Goal: Find specific page/section: Find specific page/section

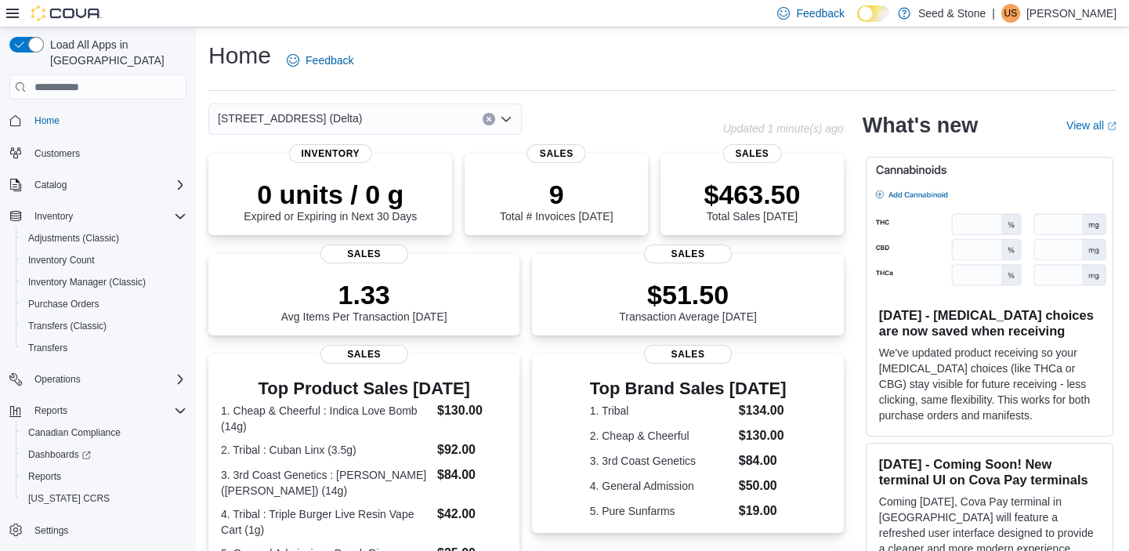
click at [504, 116] on icon "Open list of options" at bounding box center [506, 119] width 13 height 13
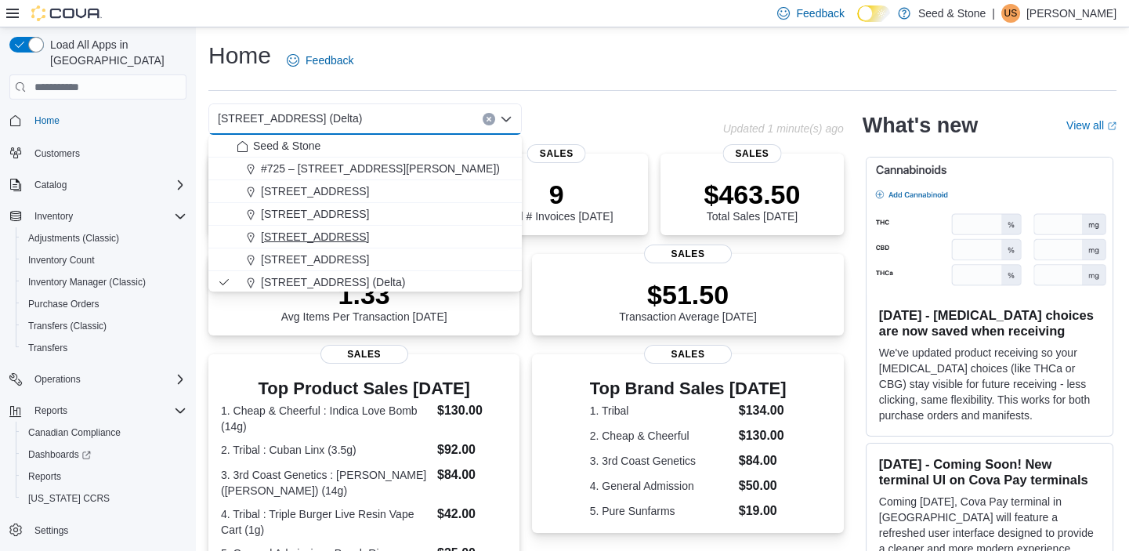
click at [364, 237] on span "512 Young Drive (Coquitlam)" at bounding box center [315, 237] width 108 height 16
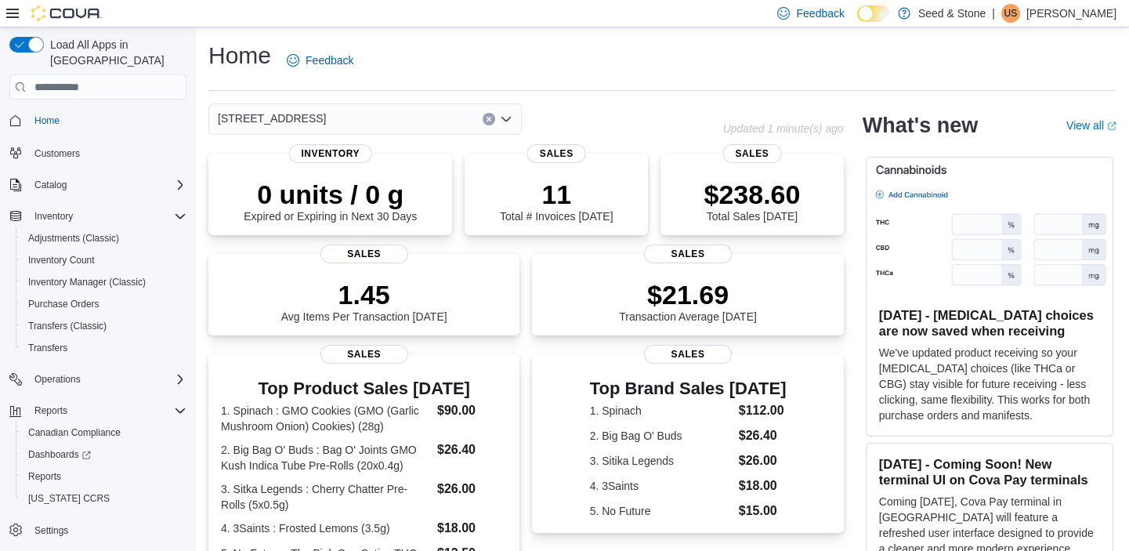
click at [506, 120] on icon "Open list of options" at bounding box center [505, 119] width 9 height 5
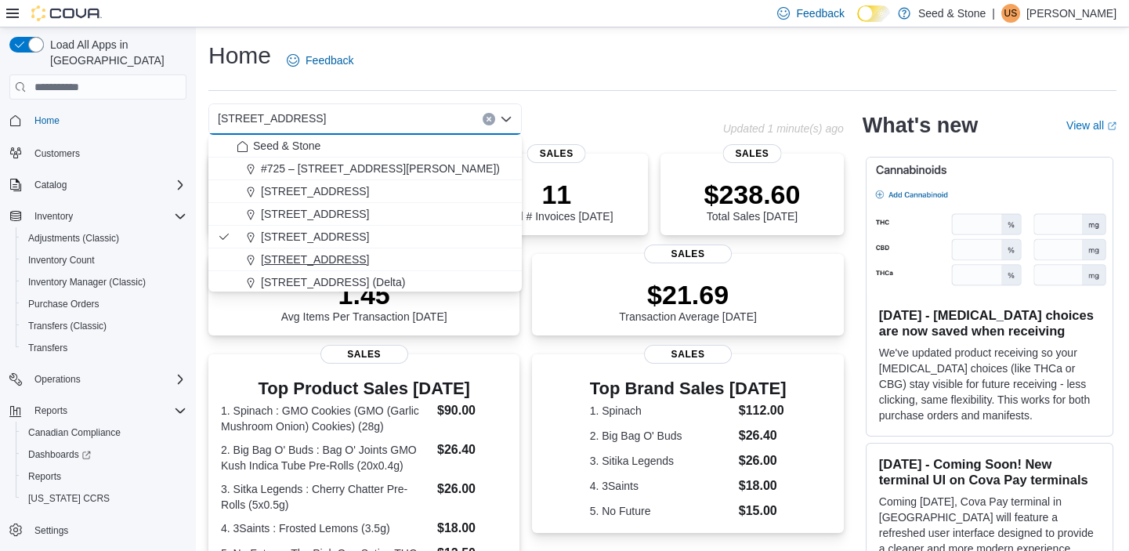
click at [341, 259] on span "590 Old Hope Princeton Way (Hope)" at bounding box center [315, 259] width 108 height 16
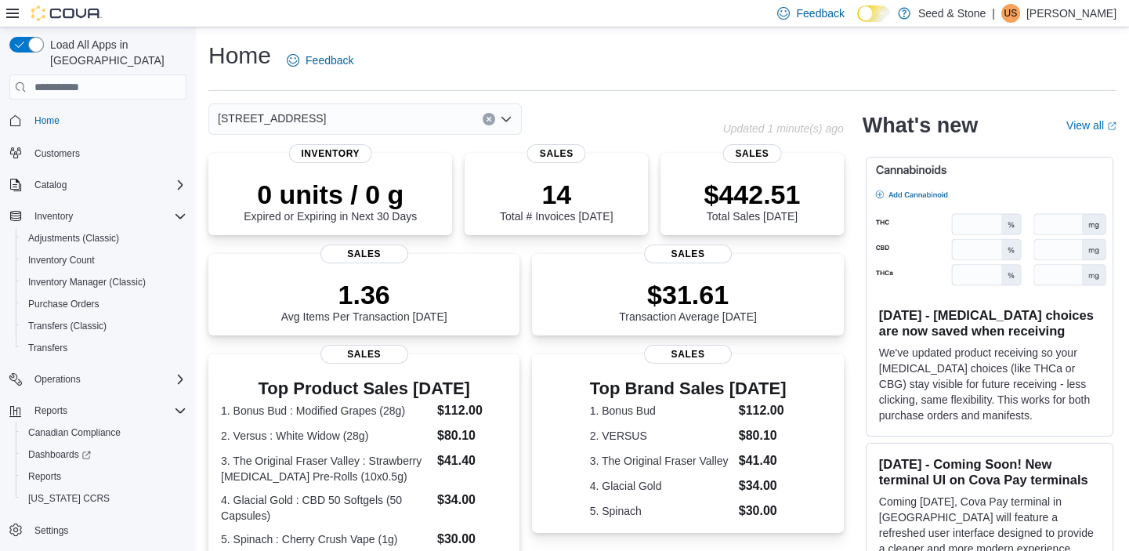
click at [505, 121] on icon "Open list of options" at bounding box center [505, 119] width 9 height 5
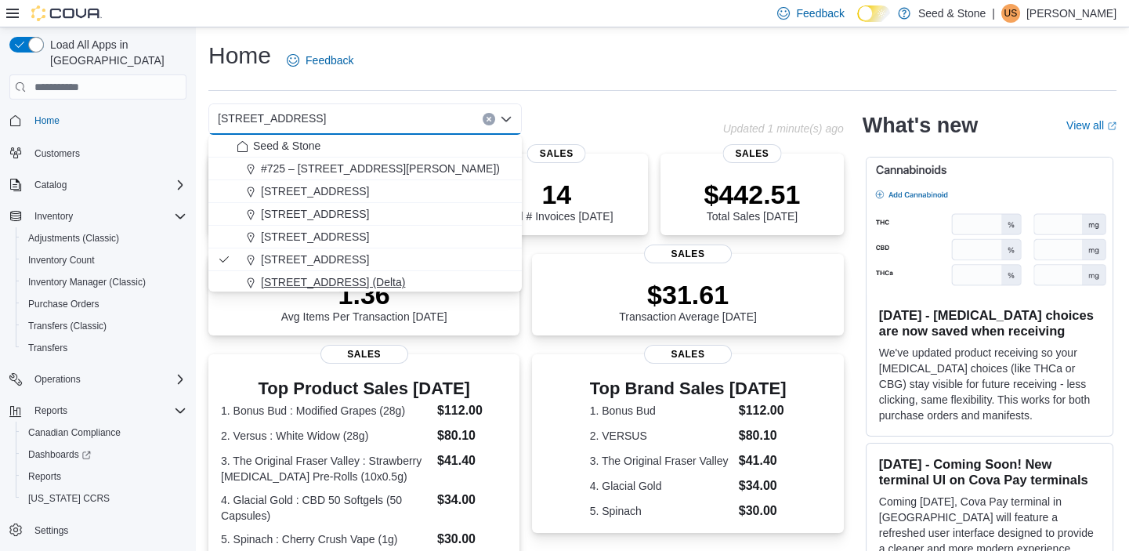
click at [338, 277] on span "[STREET_ADDRESS] (Delta)" at bounding box center [333, 282] width 144 height 16
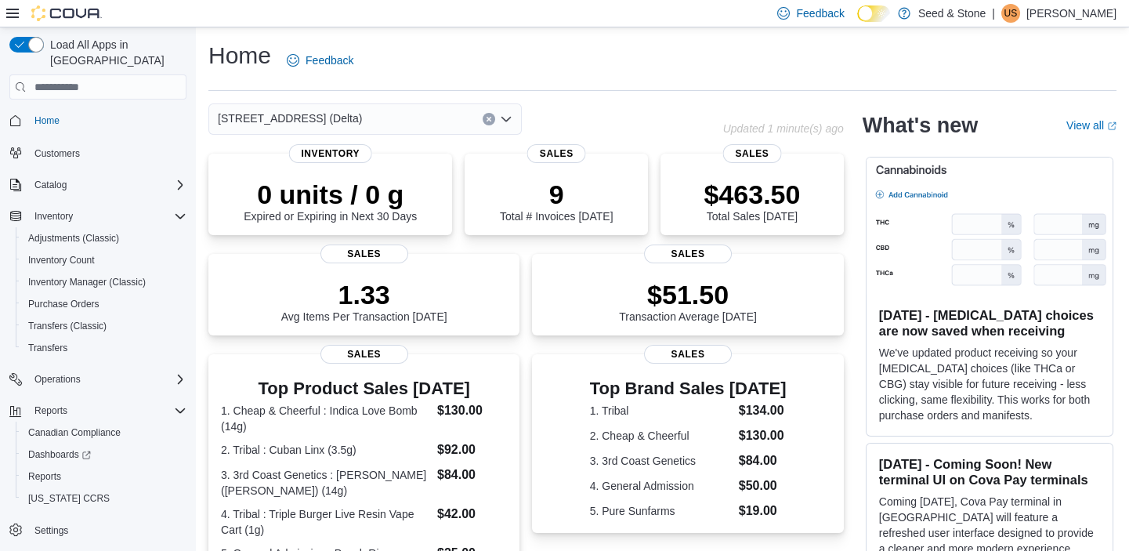
click at [507, 120] on icon "Open list of options" at bounding box center [505, 119] width 9 height 5
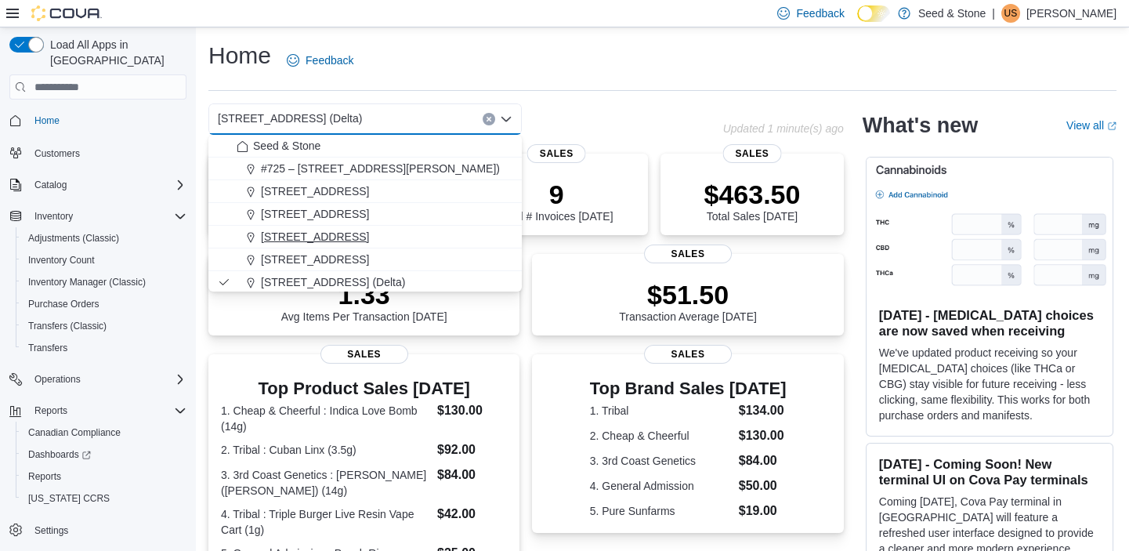
click at [369, 235] on span "512 Young Drive (Coquitlam)" at bounding box center [315, 237] width 108 height 16
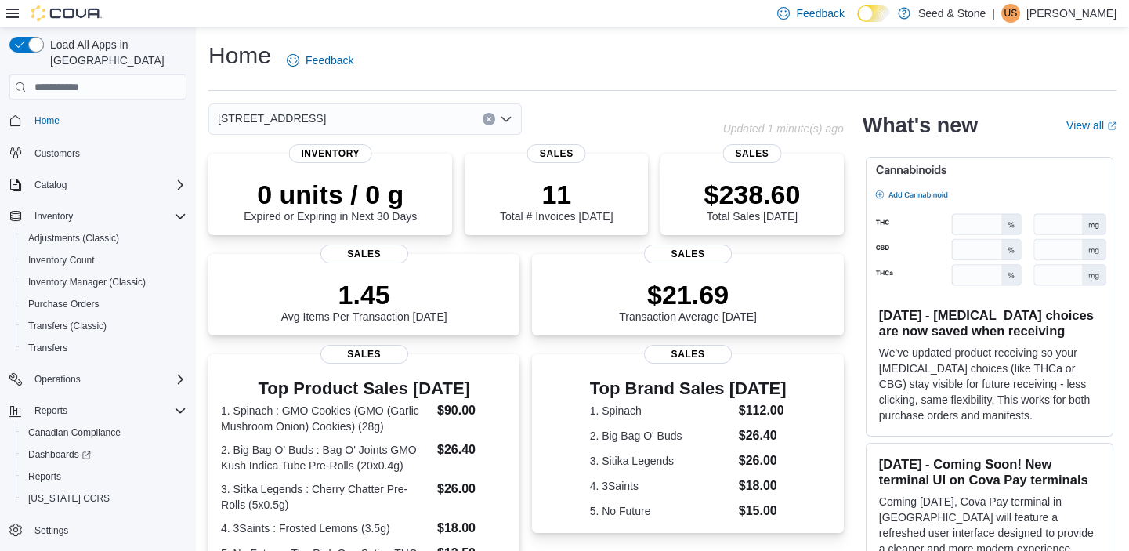
click at [505, 120] on icon "Open list of options" at bounding box center [505, 119] width 9 height 5
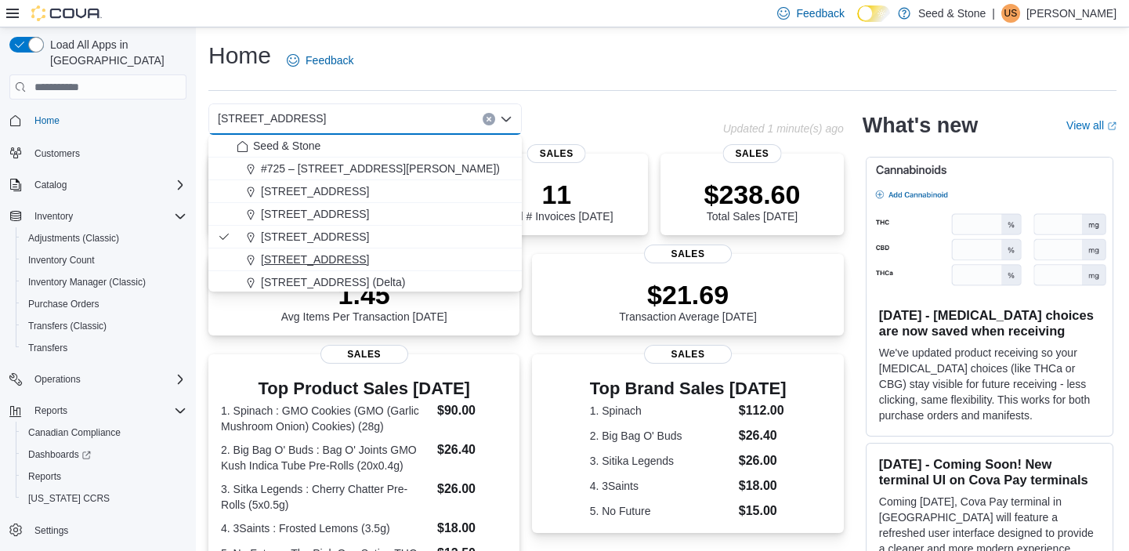
click at [364, 258] on span "590 Old Hope Princeton Way (Hope)" at bounding box center [315, 259] width 108 height 16
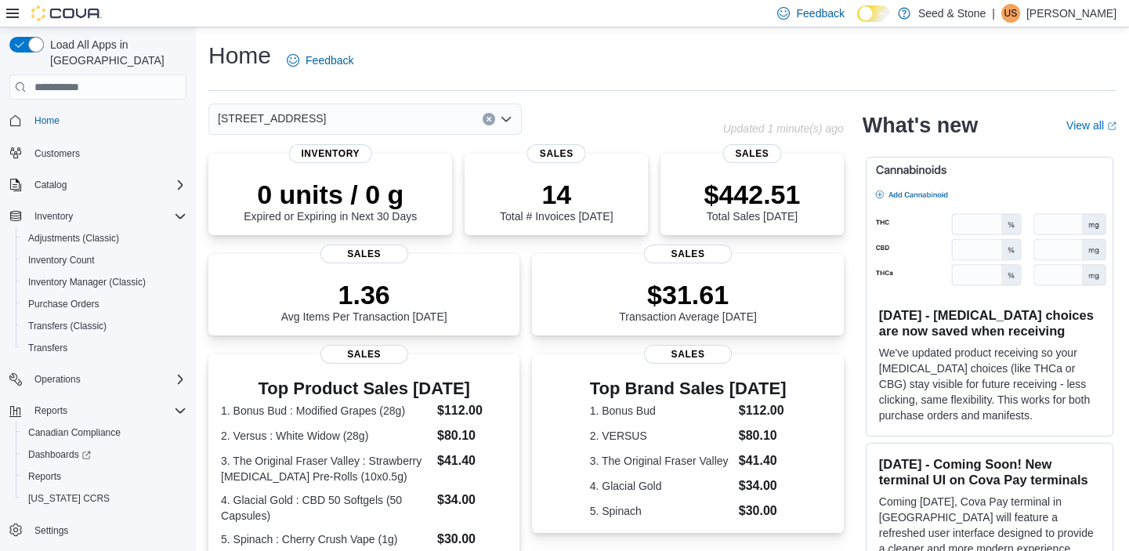
click at [507, 116] on icon "Open list of options" at bounding box center [506, 119] width 13 height 13
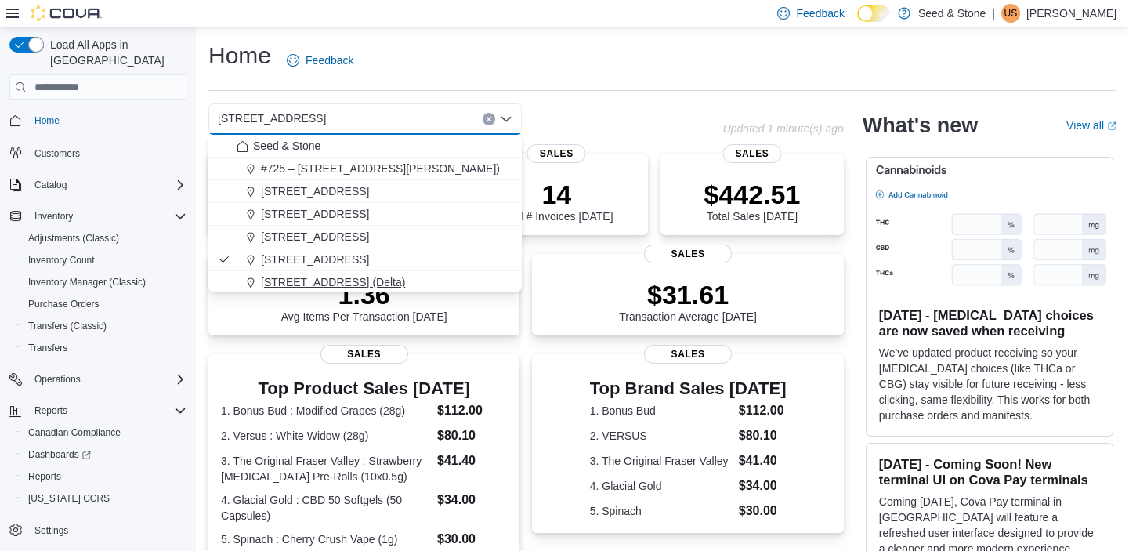
click at [326, 278] on span "[STREET_ADDRESS] (Delta)" at bounding box center [333, 282] width 144 height 16
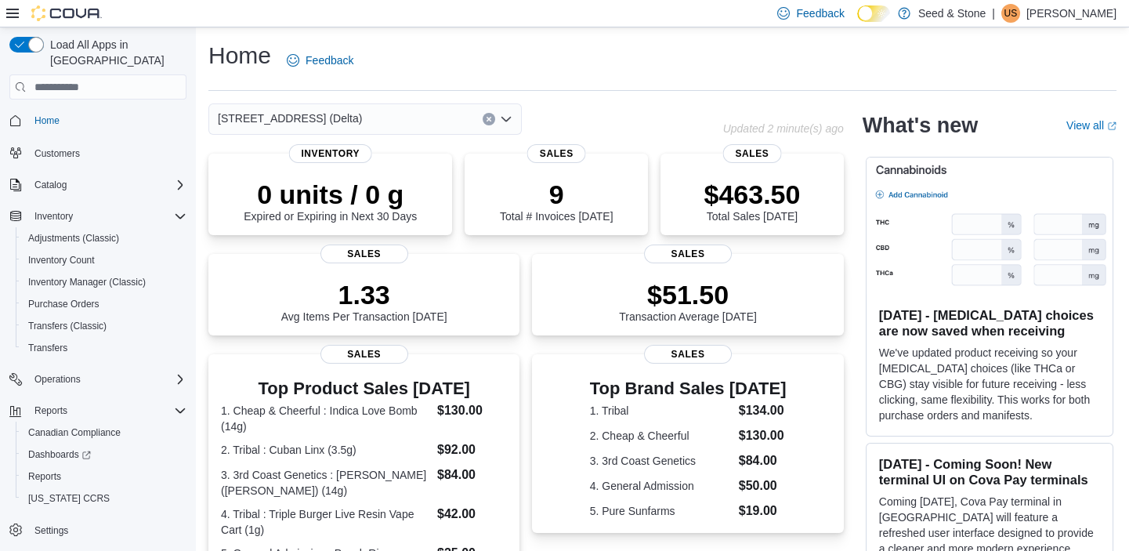
click at [508, 117] on icon "Open list of options" at bounding box center [506, 119] width 13 height 13
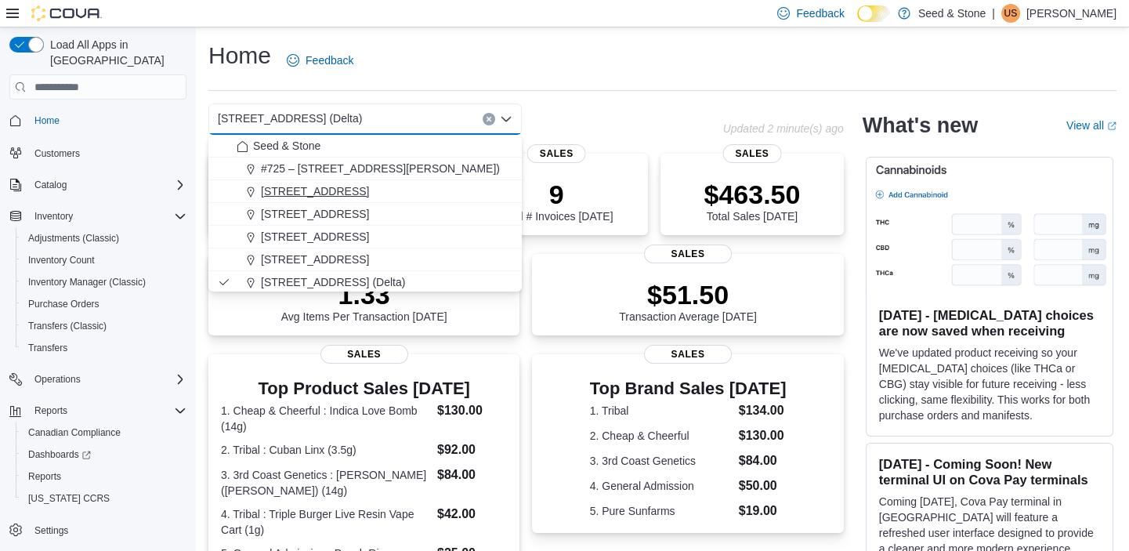
click at [403, 191] on div "1502 Admirals Road" at bounding box center [375, 191] width 276 height 16
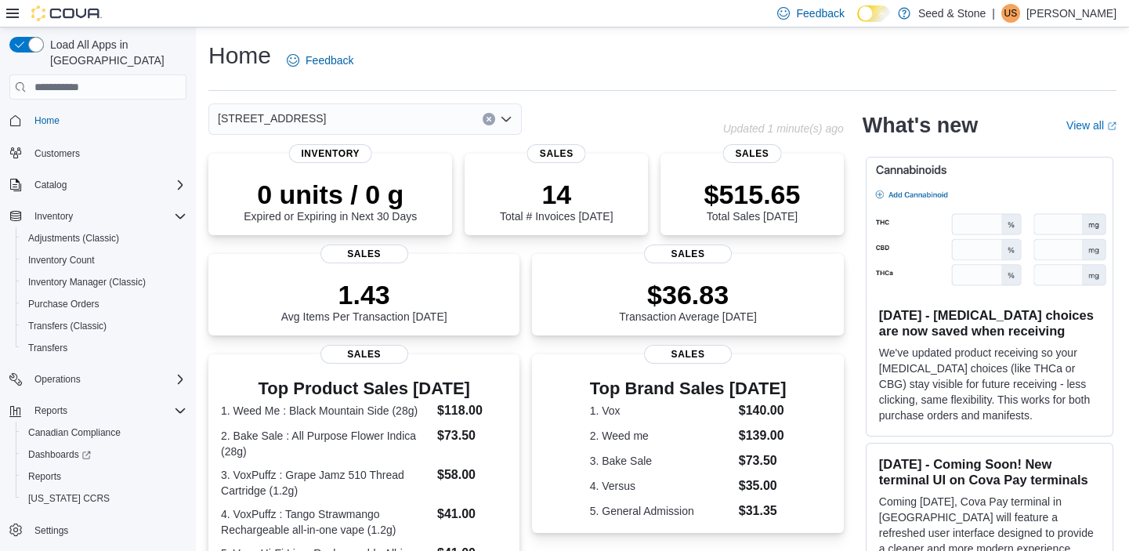
click at [504, 115] on icon "Open list of options" at bounding box center [506, 119] width 13 height 13
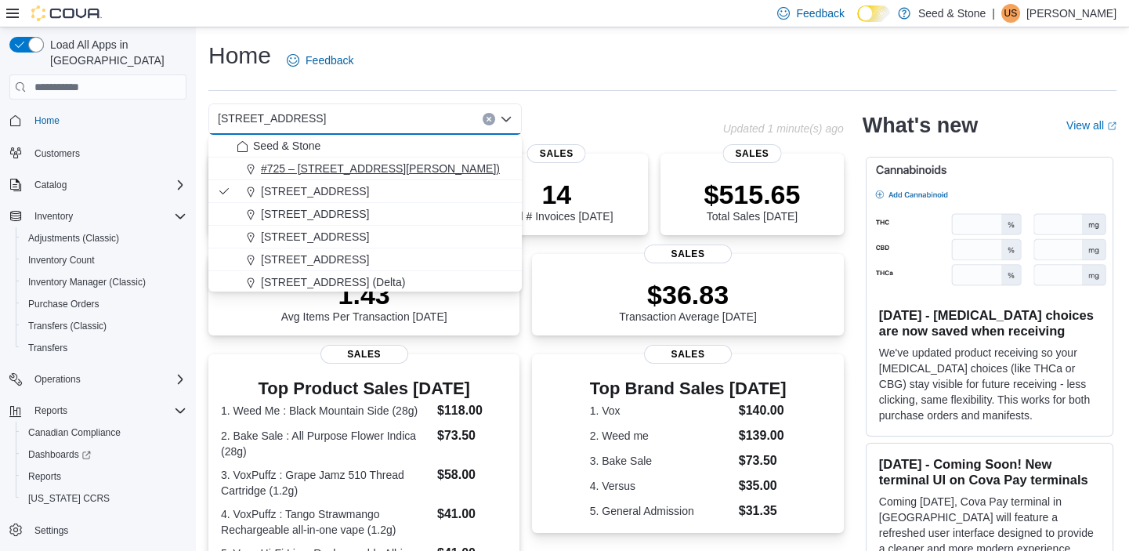
click at [447, 159] on button "#725 – 19800 Lougheed Hwy (Pitt Meadows)" at bounding box center [364, 168] width 313 height 23
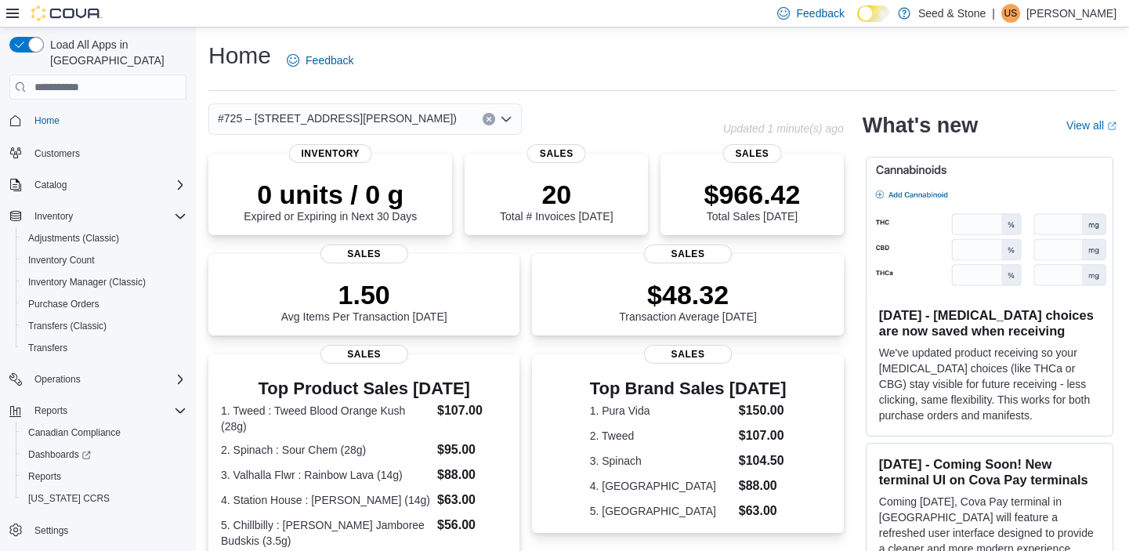
click at [504, 117] on icon "Open list of options" at bounding box center [506, 119] width 13 height 13
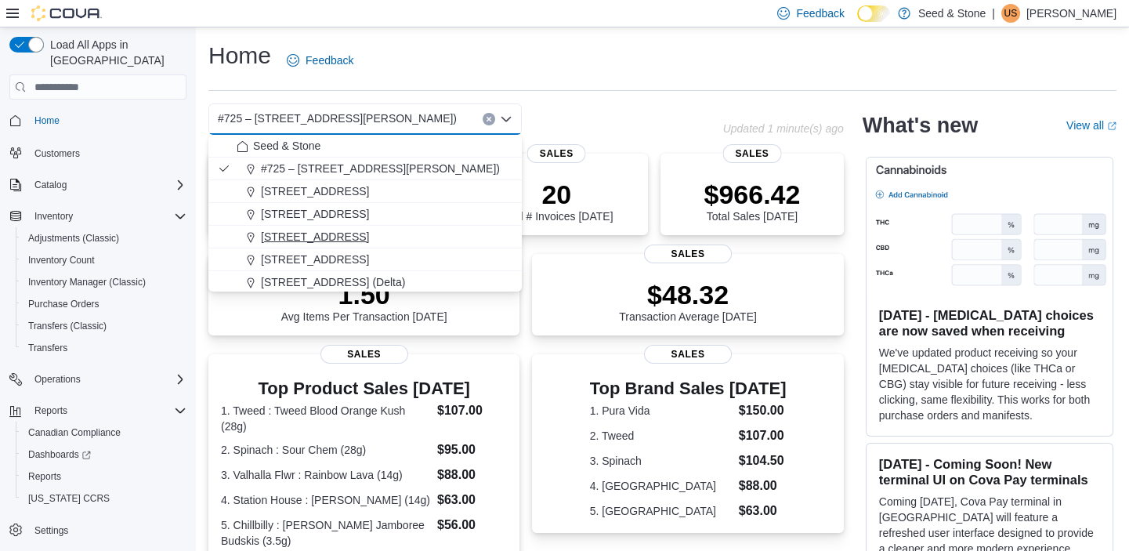
scroll to position [70, 0]
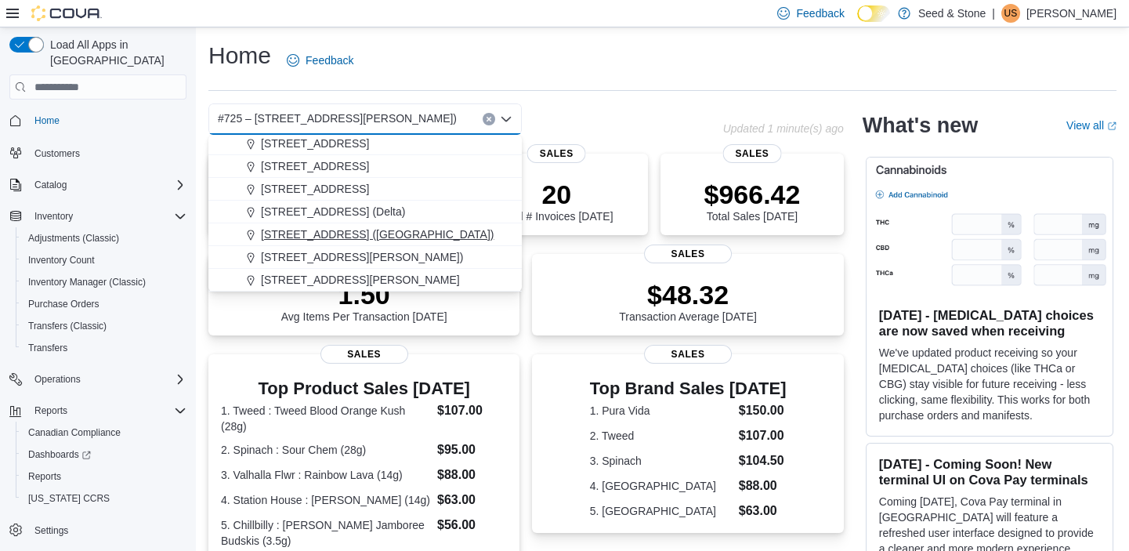
click at [415, 234] on div "616 Fort St. (Bay Centre)" at bounding box center [375, 234] width 276 height 16
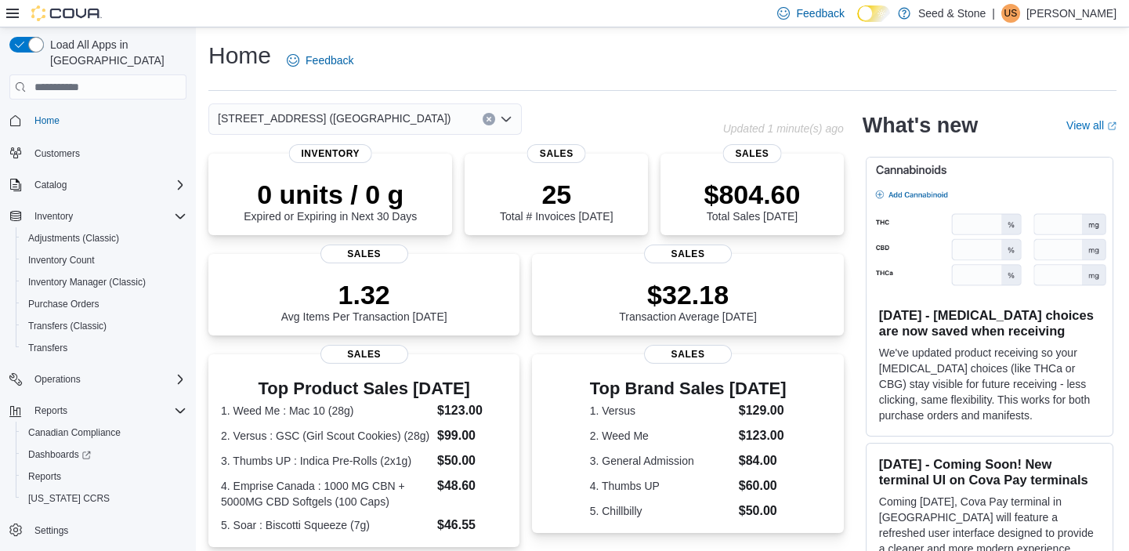
click at [506, 117] on icon "Open list of options" at bounding box center [506, 119] width 13 height 13
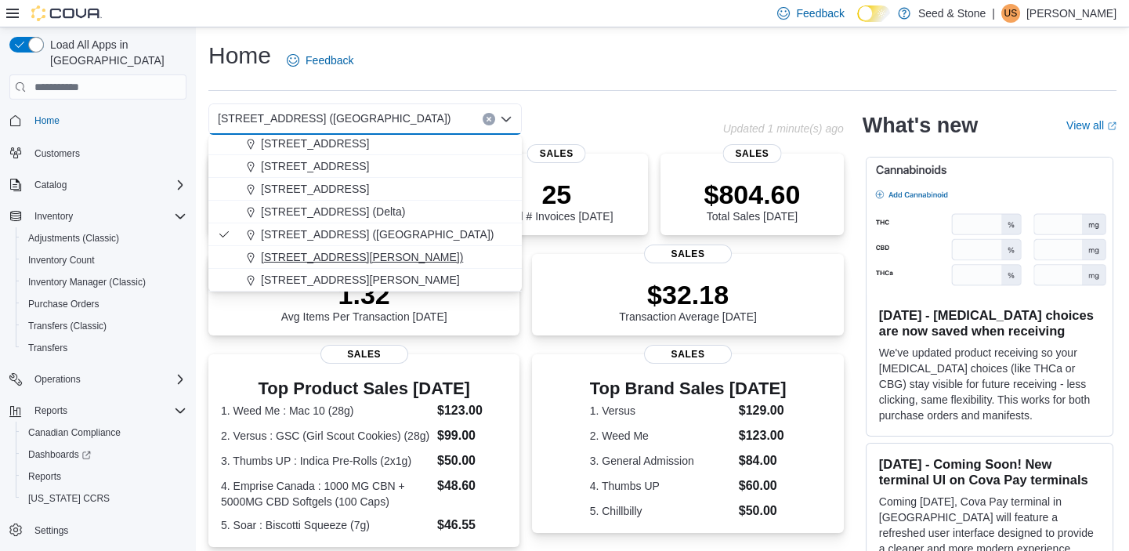
click at [380, 257] on span "8050 Lickman Road # 103 (Chilliwack)" at bounding box center [362, 257] width 202 height 16
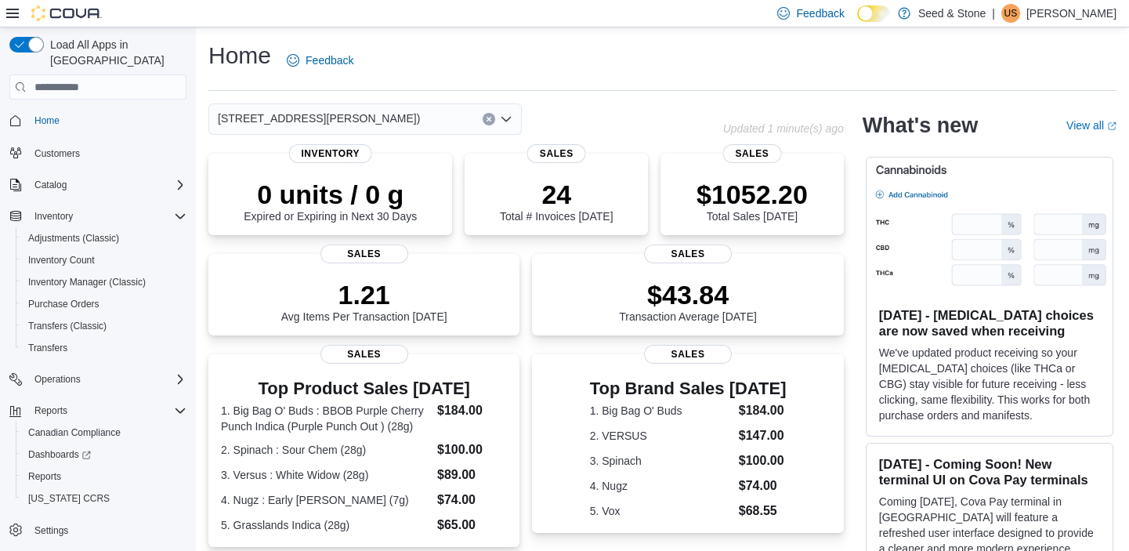
click at [506, 117] on icon "Open list of options" at bounding box center [506, 119] width 13 height 13
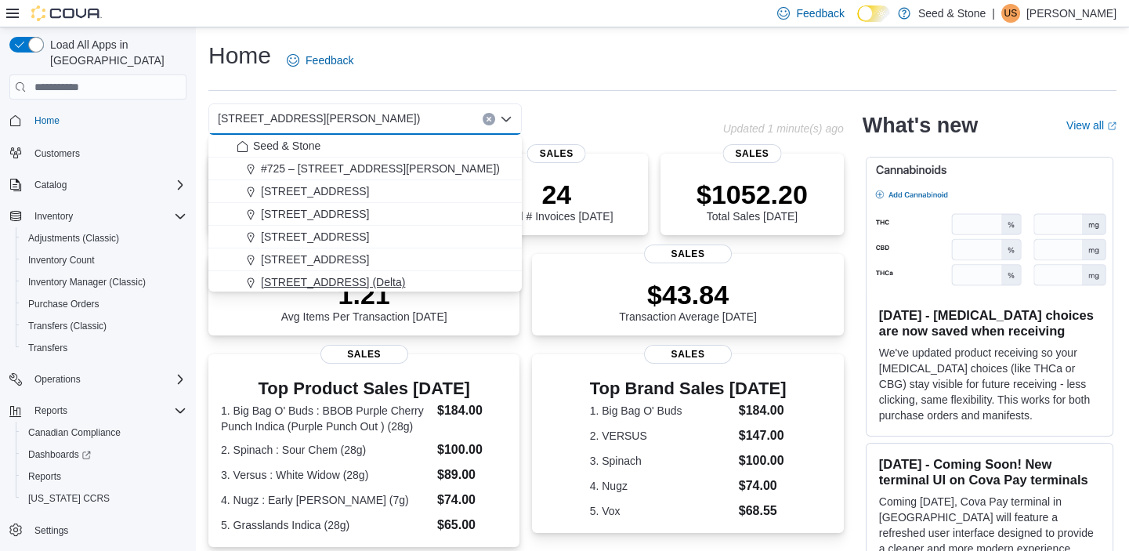
click at [334, 278] on span "[STREET_ADDRESS] (Delta)" at bounding box center [333, 282] width 144 height 16
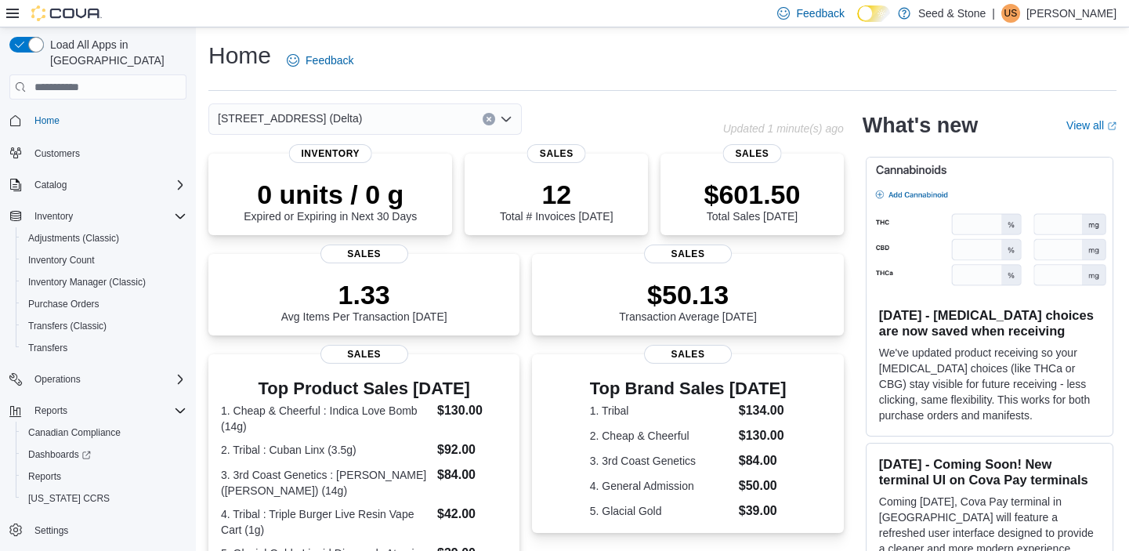
click at [507, 119] on icon "Open list of options" at bounding box center [505, 119] width 9 height 5
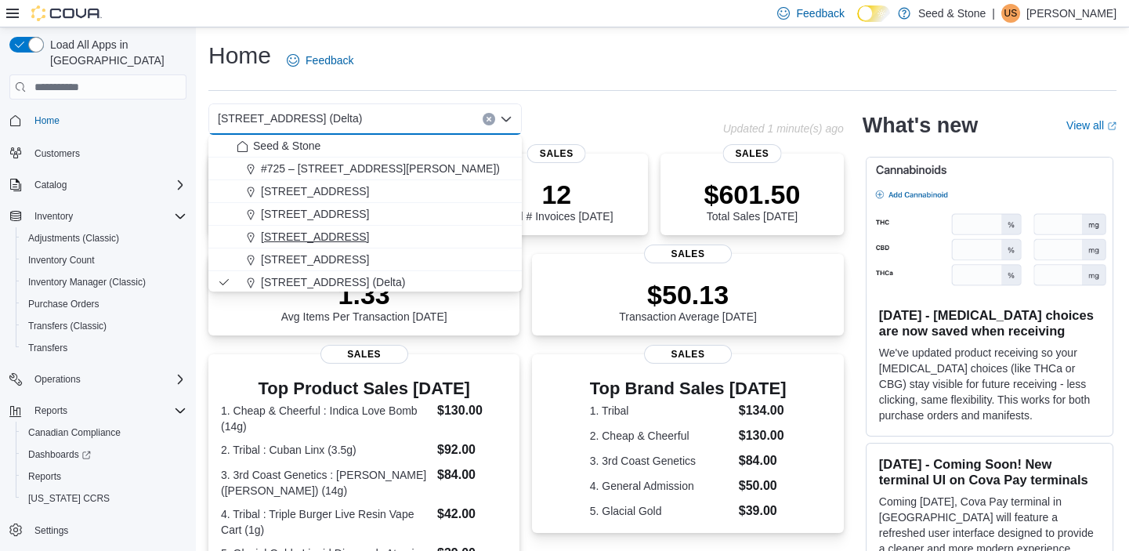
click at [369, 237] on span "512 Young Drive (Coquitlam)" at bounding box center [315, 237] width 108 height 16
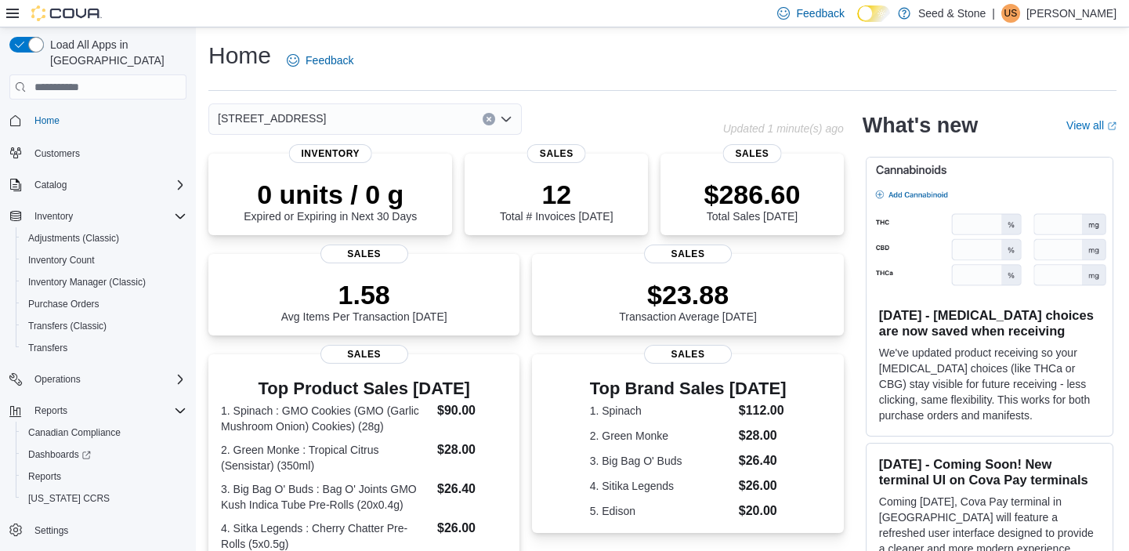
click at [507, 117] on icon "Open list of options" at bounding box center [506, 119] width 13 height 13
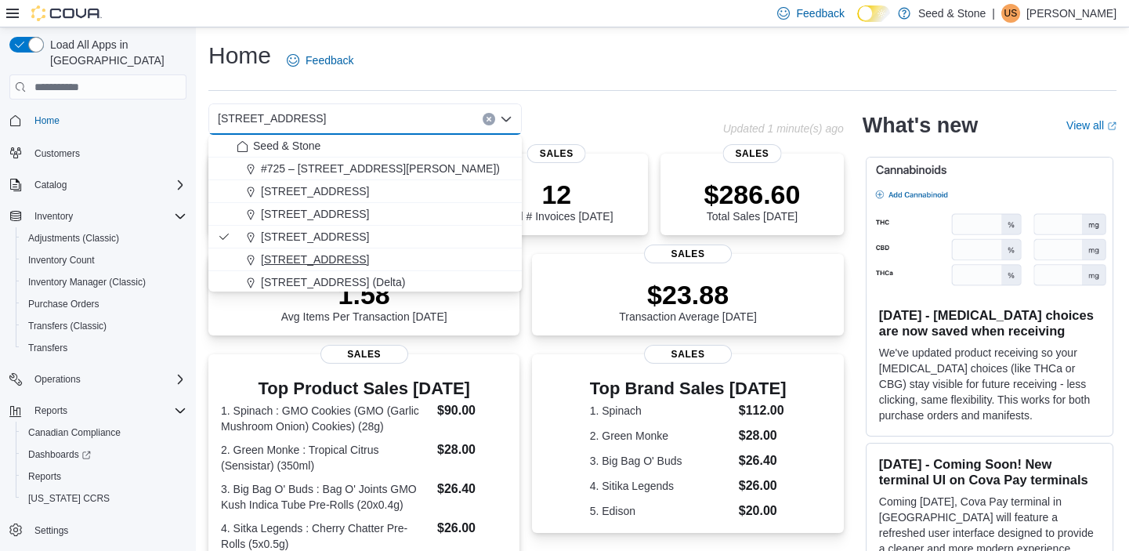
click at [369, 253] on span "590 Old Hope Princeton Way (Hope)" at bounding box center [315, 259] width 108 height 16
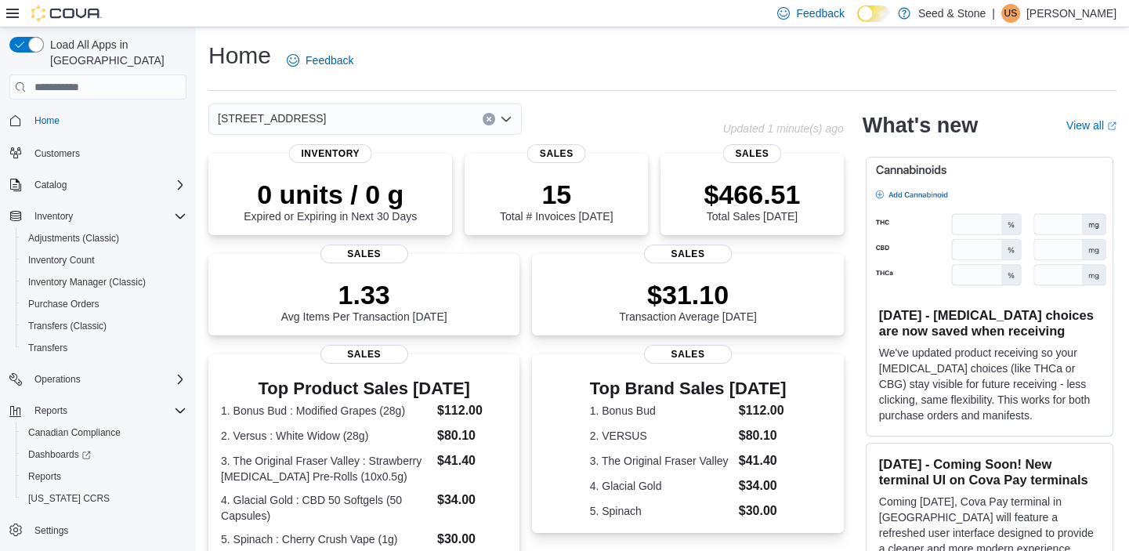
click at [507, 117] on icon "Open list of options" at bounding box center [506, 119] width 13 height 13
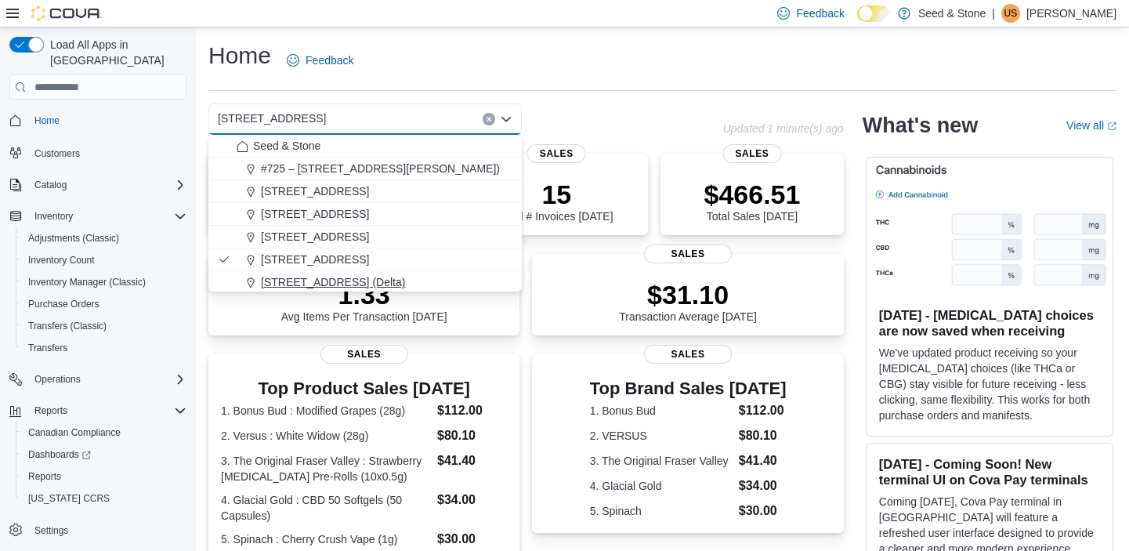
click at [329, 277] on span "[STREET_ADDRESS] (Delta)" at bounding box center [333, 282] width 144 height 16
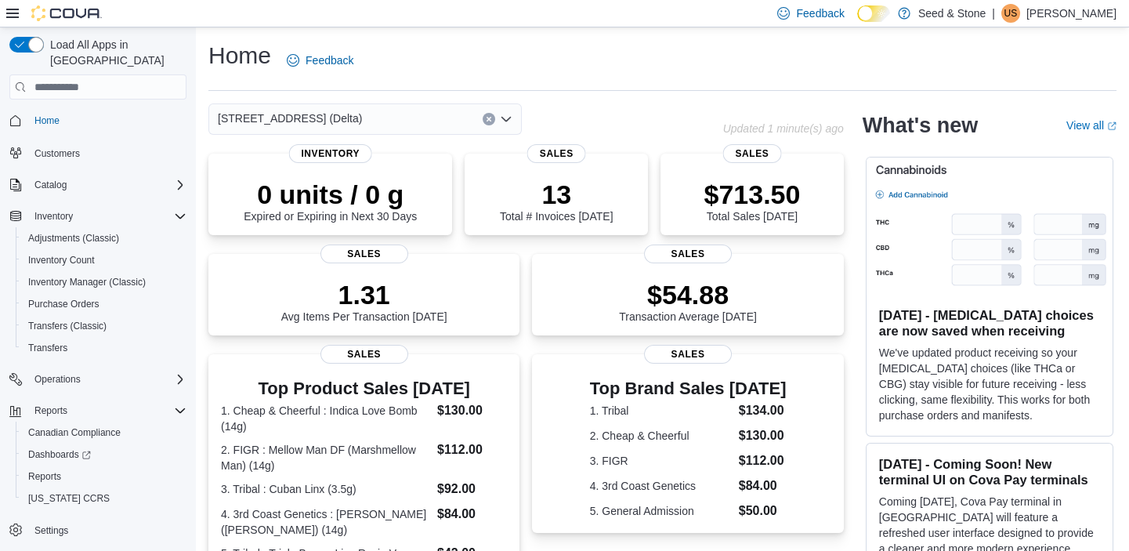
click at [354, 121] on div "[STREET_ADDRESS] (Delta)" at bounding box center [364, 118] width 313 height 31
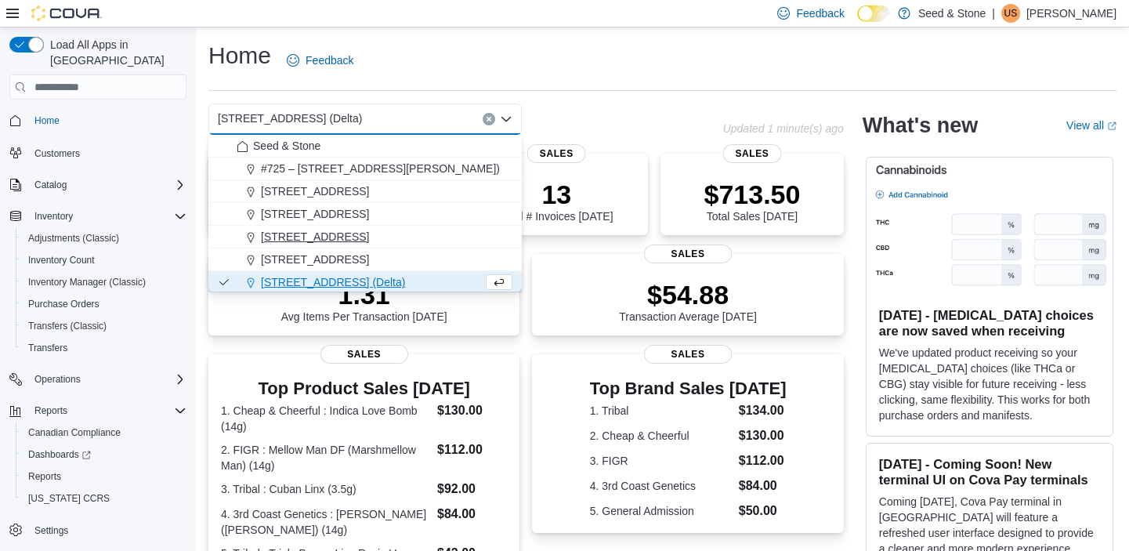
click at [352, 229] on span "[STREET_ADDRESS]" at bounding box center [315, 237] width 108 height 16
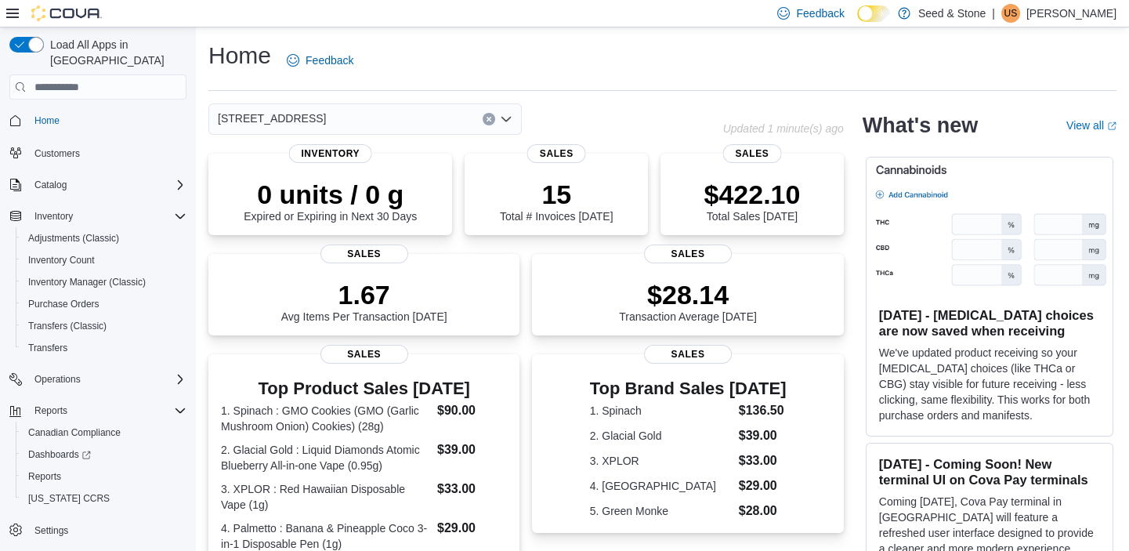
click at [414, 108] on div "512 Young Drive (Coquitlam) Combo box. Selected. 512 Young Drive (Coquitlam). P…" at bounding box center [364, 118] width 313 height 31
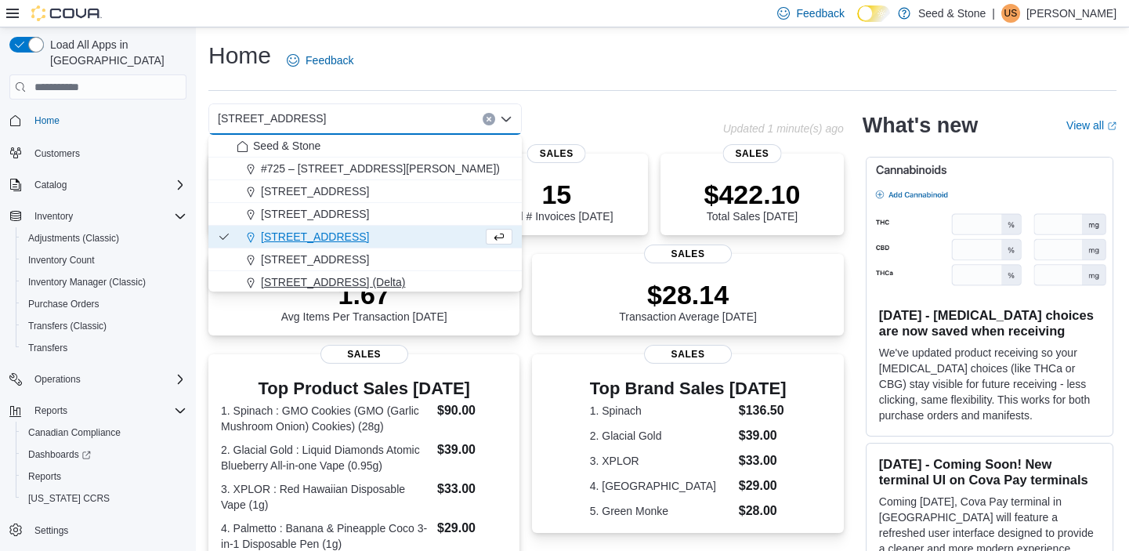
click at [371, 272] on button "[STREET_ADDRESS] (Delta)" at bounding box center [364, 282] width 313 height 23
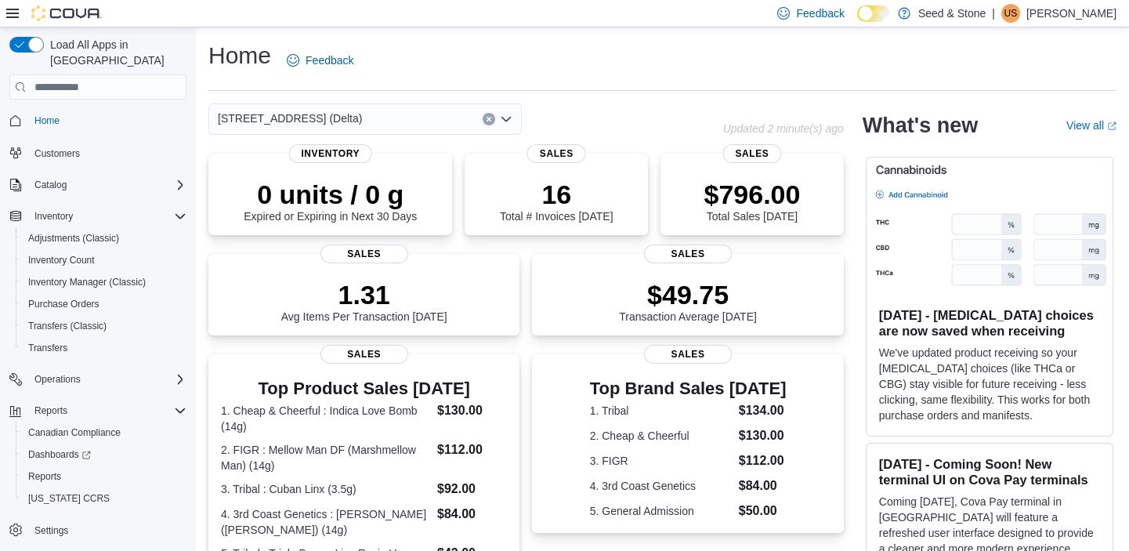
click at [507, 119] on icon "Open list of options" at bounding box center [505, 119] width 9 height 5
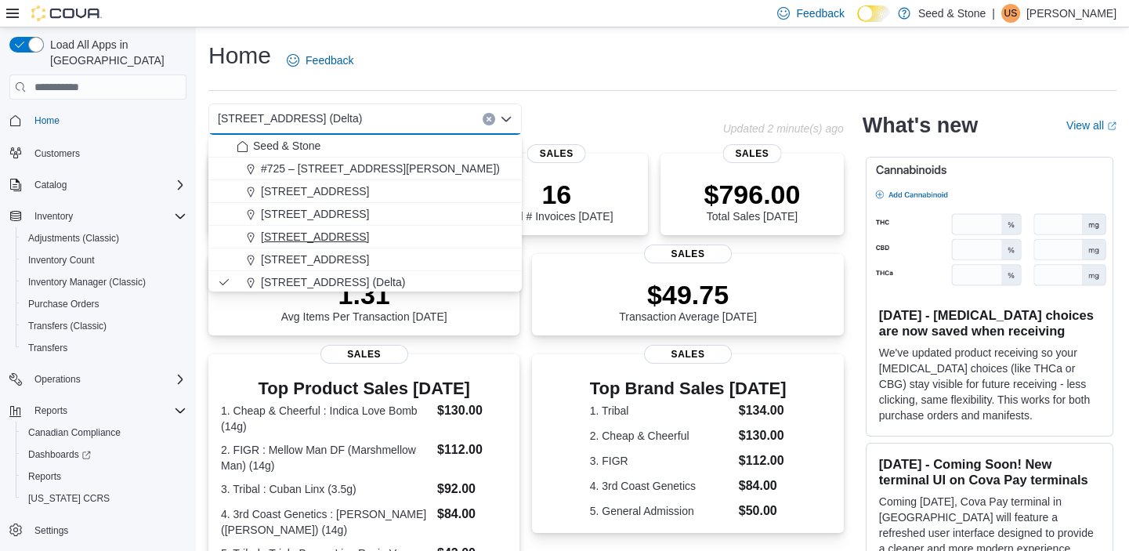
click at [347, 229] on span "[STREET_ADDRESS]" at bounding box center [315, 237] width 108 height 16
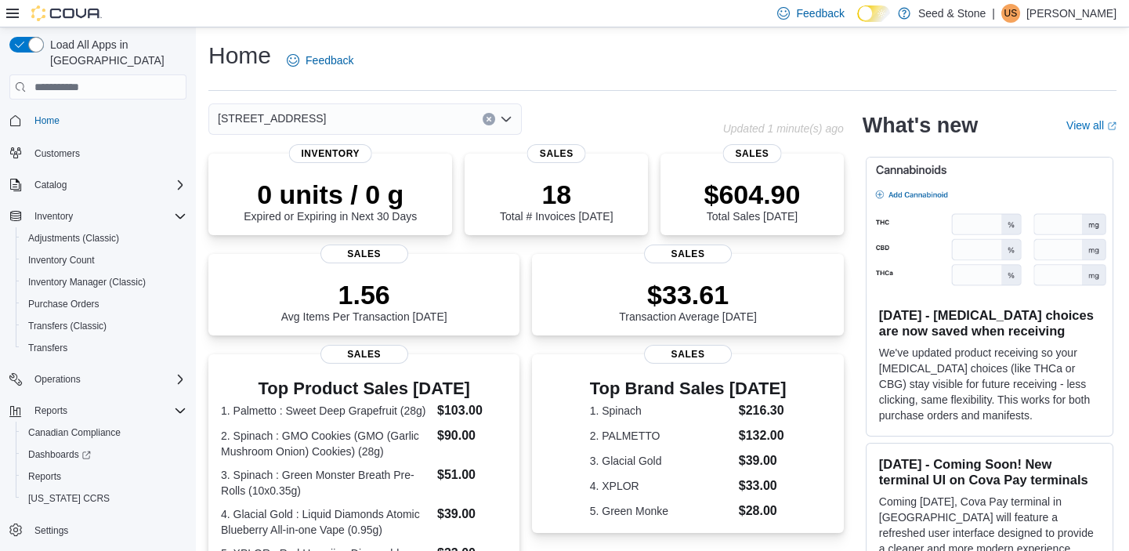
click at [507, 117] on icon "Open list of options" at bounding box center [506, 119] width 13 height 13
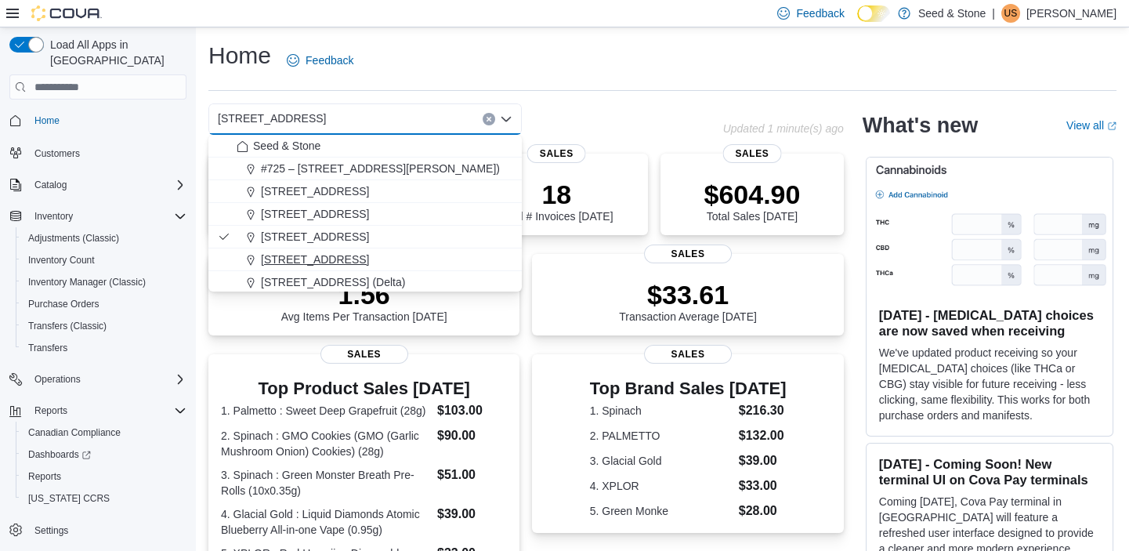
click at [351, 259] on span "[STREET_ADDRESS]" at bounding box center [315, 259] width 108 height 16
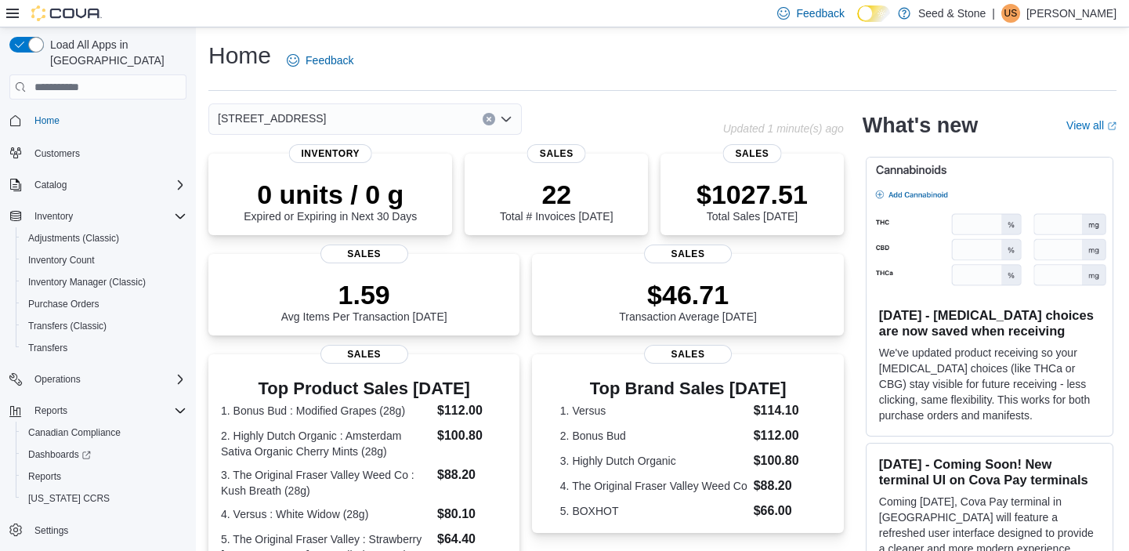
click at [505, 115] on icon "Open list of options" at bounding box center [506, 119] width 13 height 13
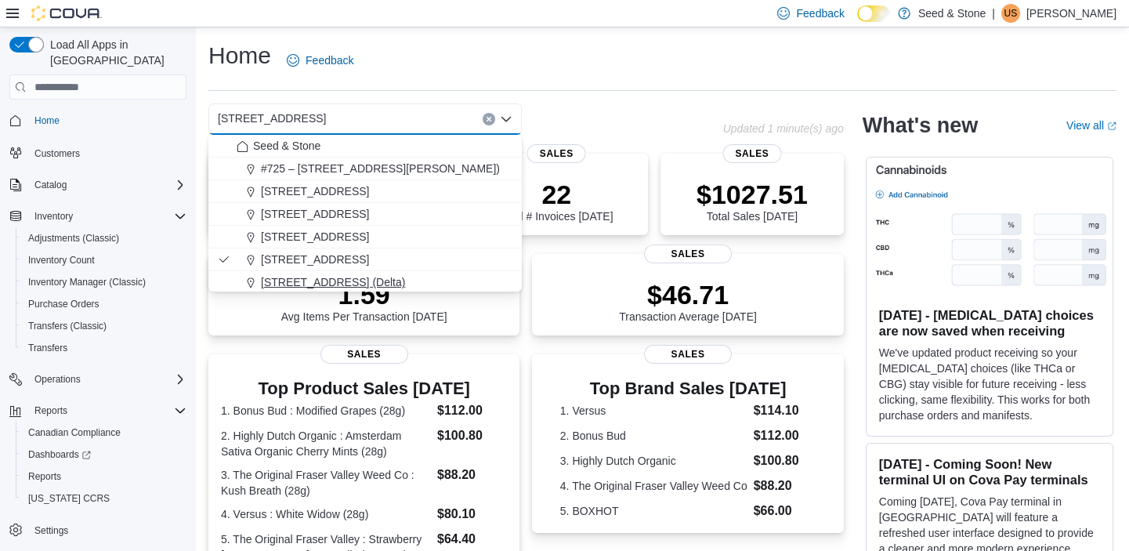
click at [291, 281] on span "[STREET_ADDRESS] (Delta)" at bounding box center [333, 282] width 144 height 16
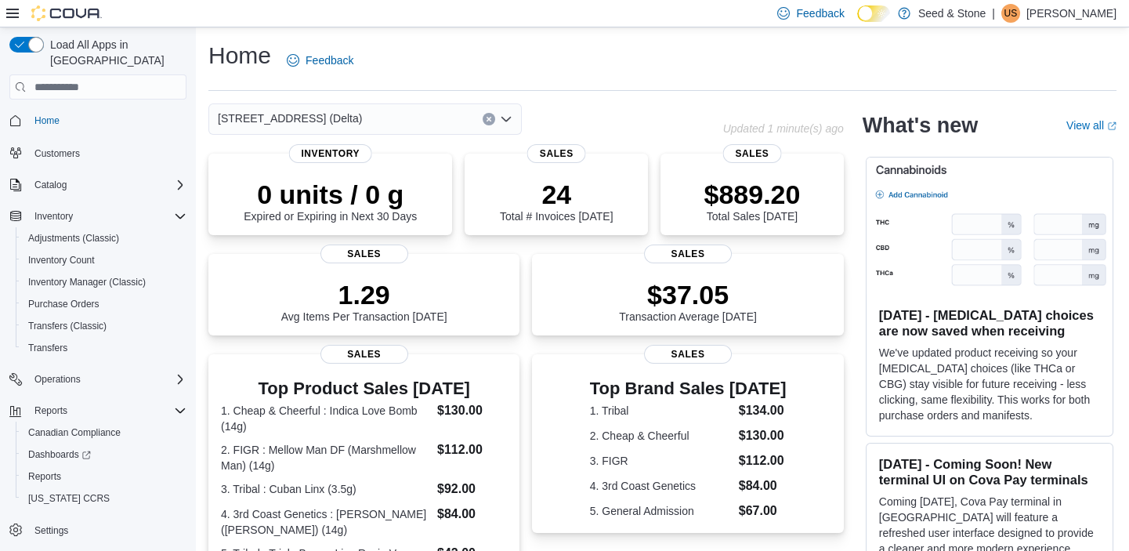
click at [506, 118] on icon "Open list of options" at bounding box center [506, 119] width 13 height 13
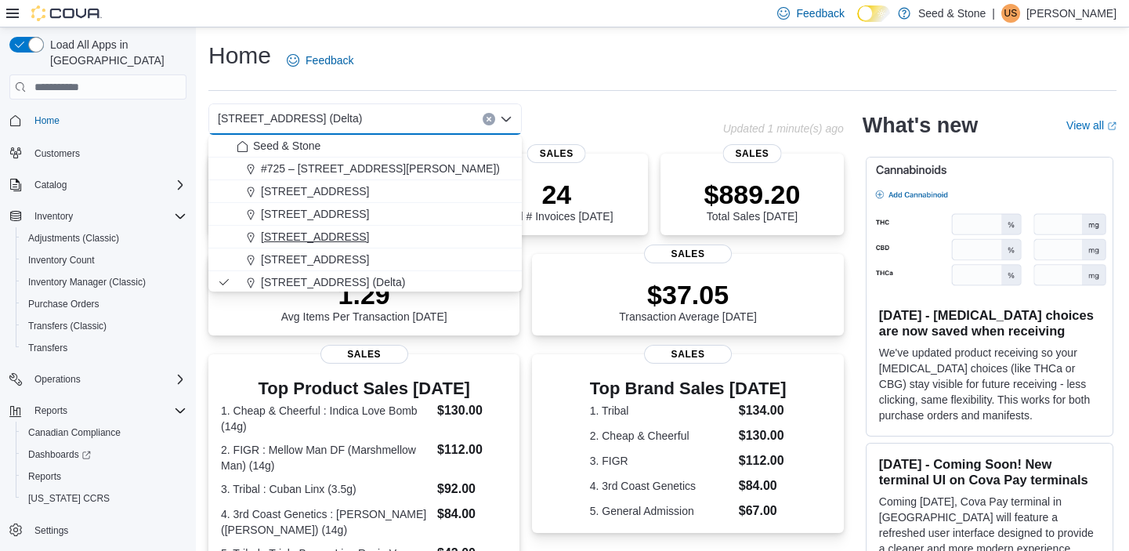
click at [365, 237] on span "[STREET_ADDRESS]" at bounding box center [315, 237] width 108 height 16
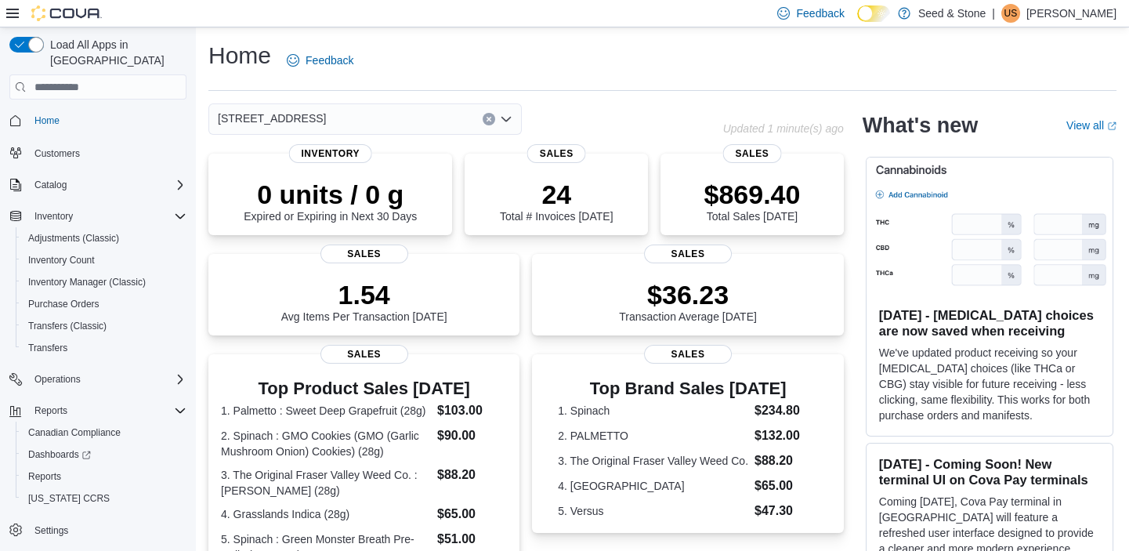
click at [507, 119] on icon "Open list of options" at bounding box center [505, 119] width 9 height 5
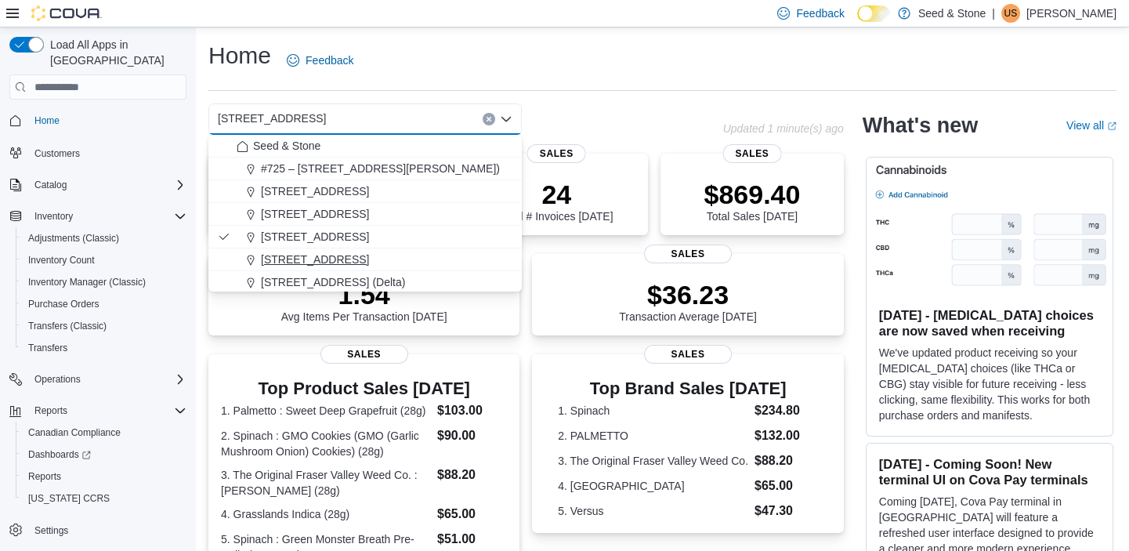
click at [369, 258] on span "590 Old Hope Princeton Way (Hope)" at bounding box center [315, 259] width 108 height 16
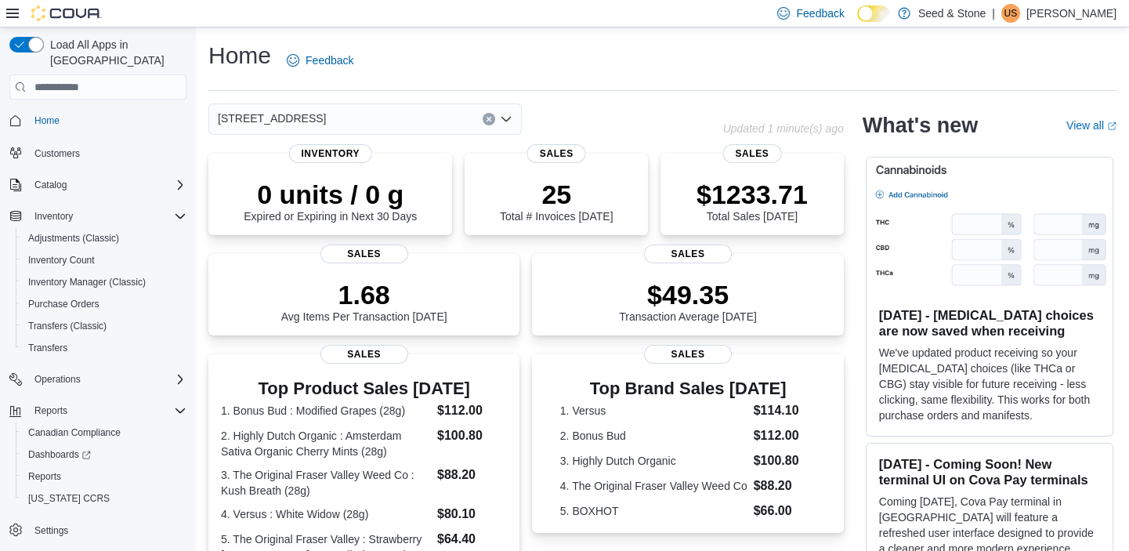
click at [506, 117] on icon "Open list of options" at bounding box center [506, 119] width 13 height 13
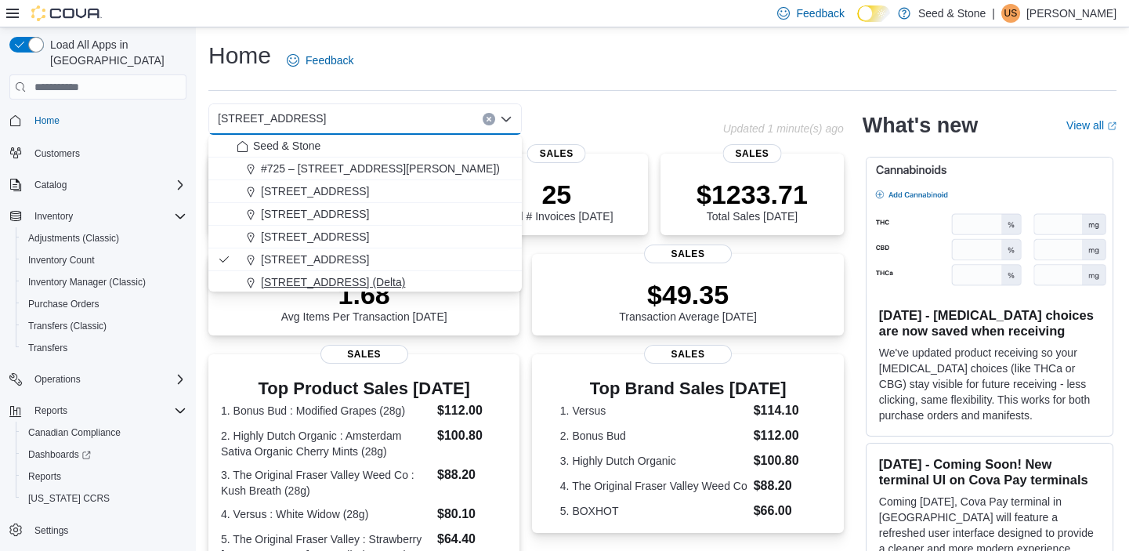
click at [331, 277] on span "[STREET_ADDRESS] (Delta)" at bounding box center [333, 282] width 144 height 16
